Goal: Obtain resource: Download file/media

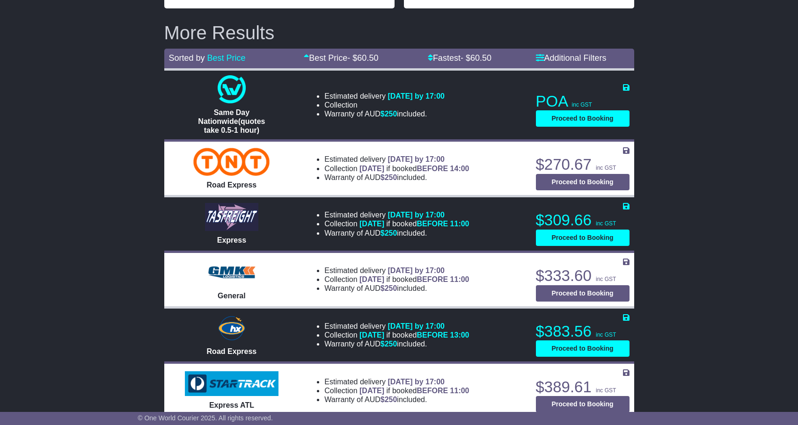
scroll to position [295, 0]
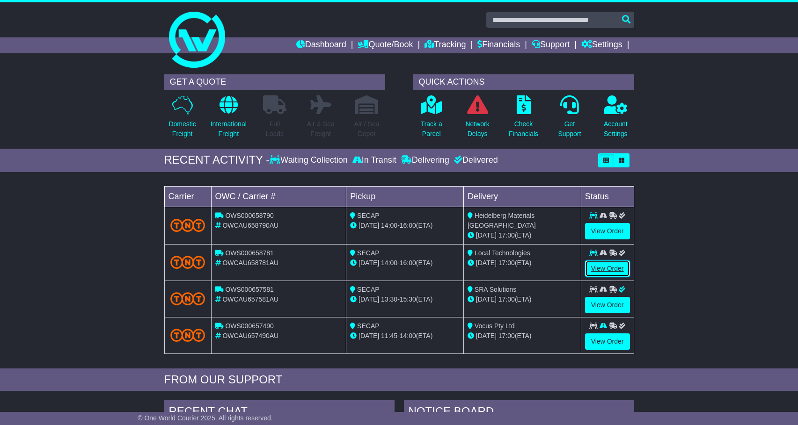
click at [608, 270] on link "View Order" at bounding box center [607, 269] width 45 height 16
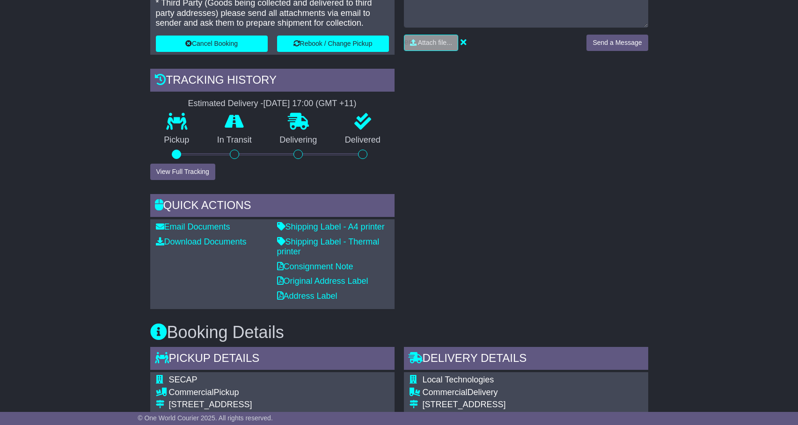
scroll to position [284, 0]
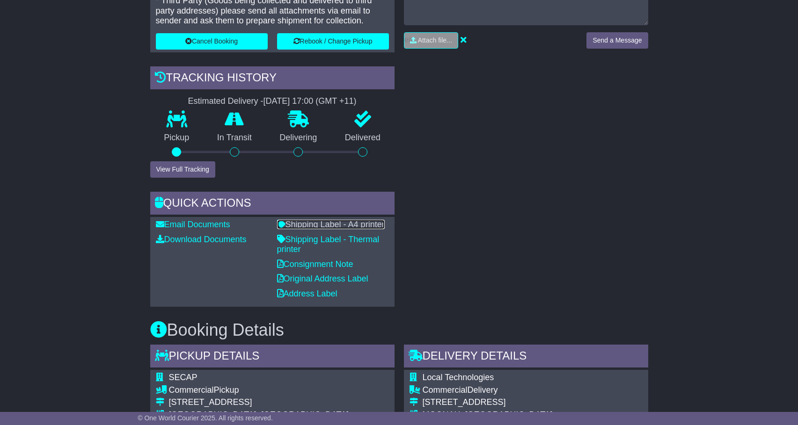
click at [330, 227] on link "Shipping Label - A4 printer" at bounding box center [331, 224] width 108 height 9
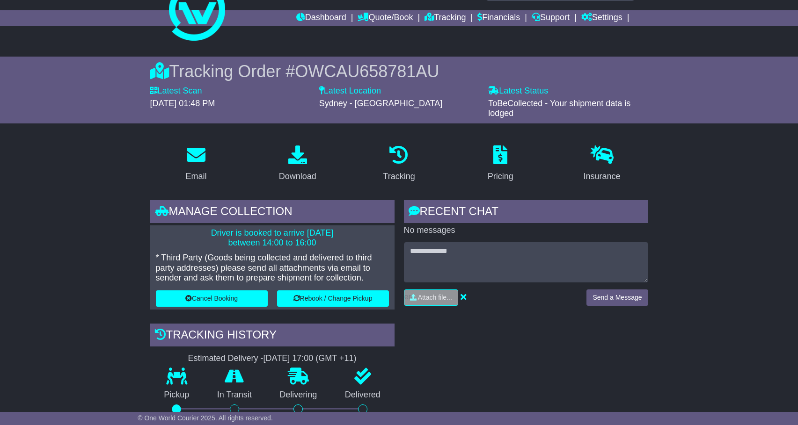
scroll to position [0, 0]
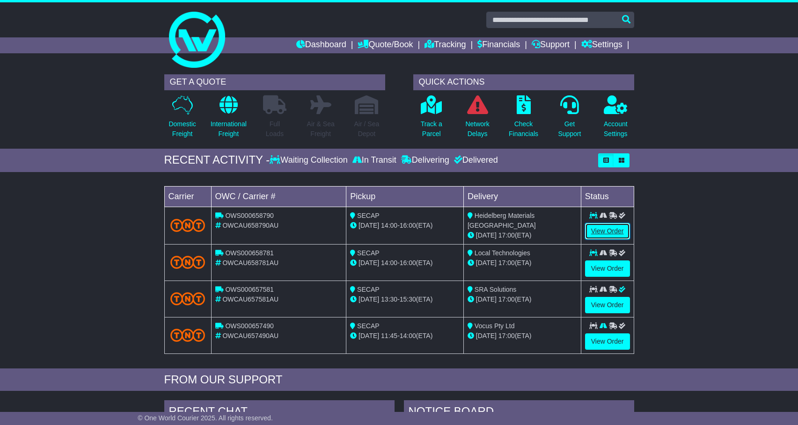
click at [617, 227] on link "View Order" at bounding box center [607, 231] width 45 height 16
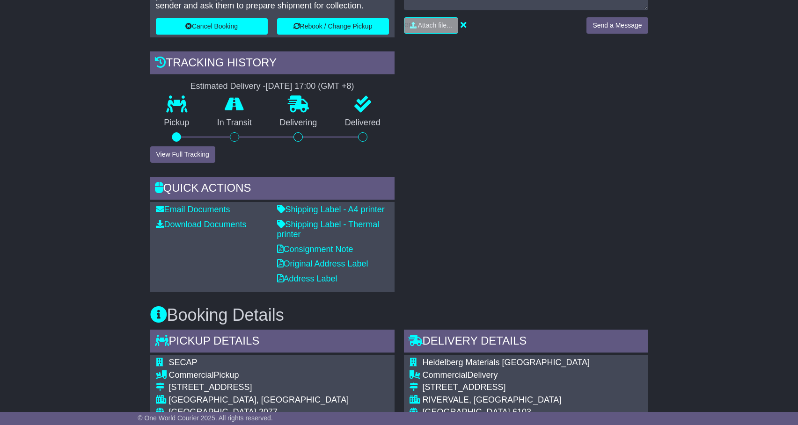
scroll to position [301, 0]
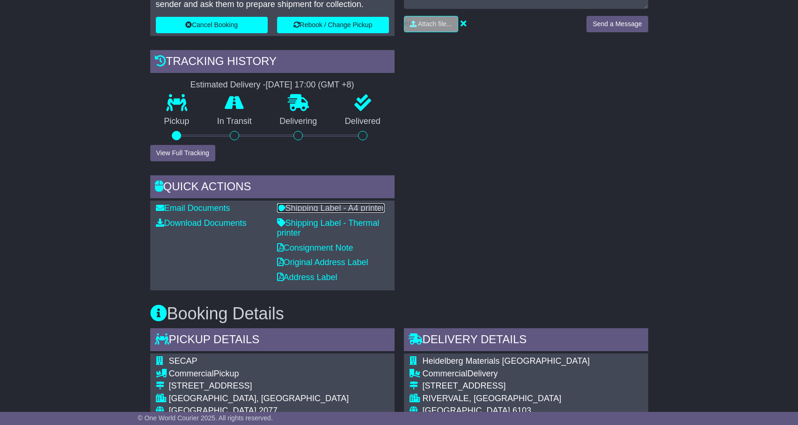
click at [306, 211] on link "Shipping Label - A4 printer" at bounding box center [331, 208] width 108 height 9
